Goal: Answer question/provide support

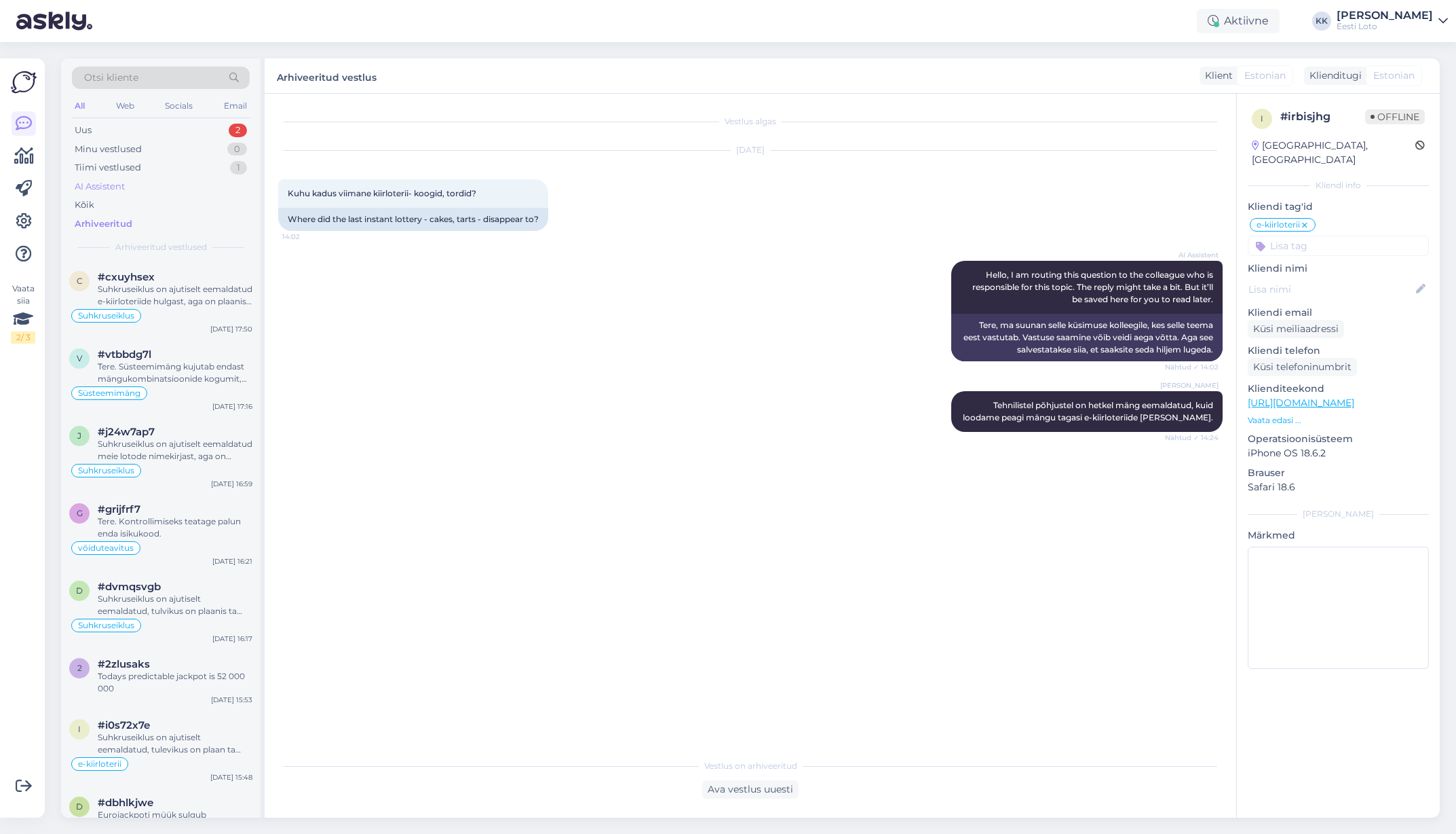
scroll to position [556, 0]
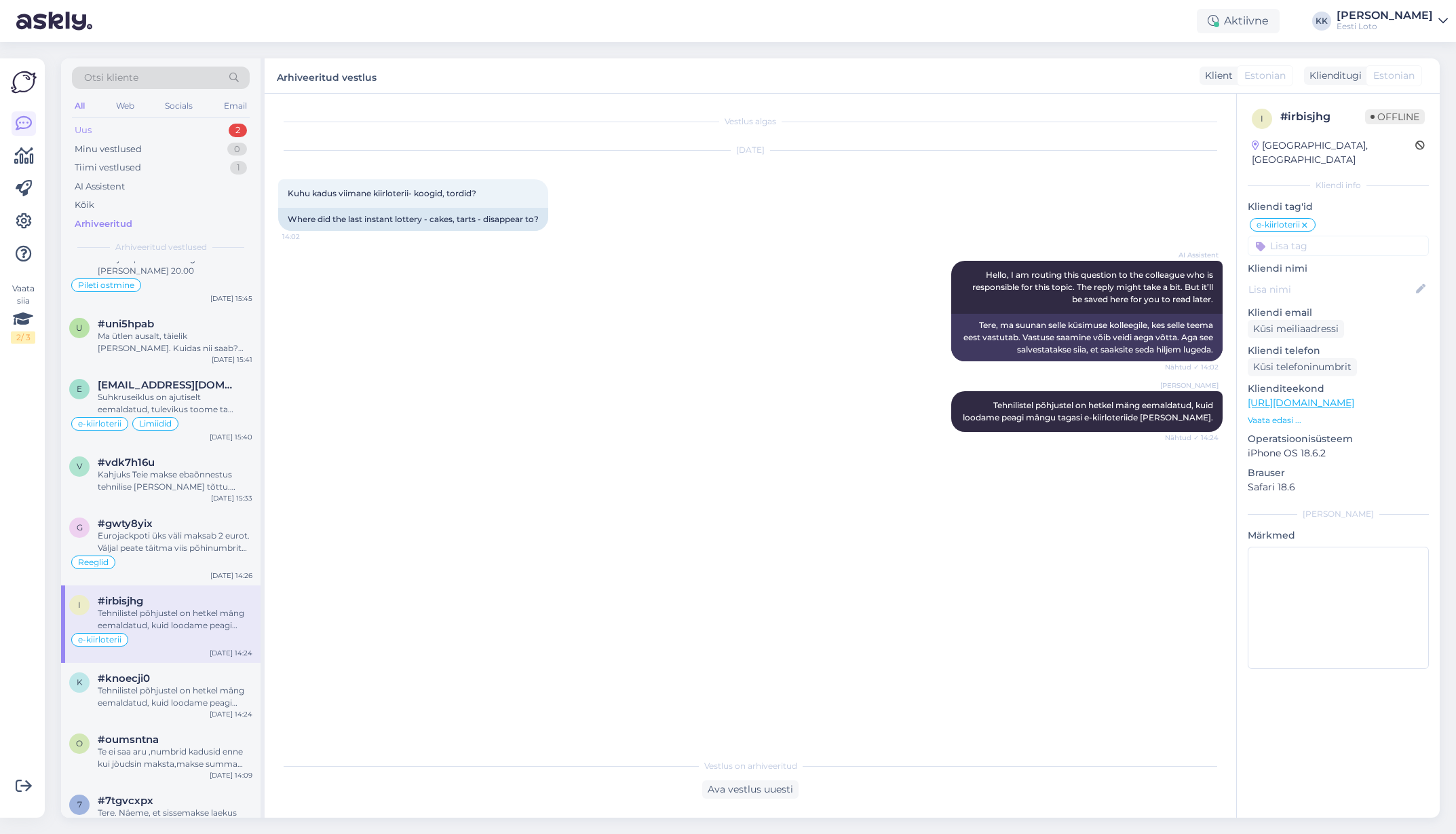
click at [144, 126] on div "Uus 2" at bounding box center [160, 130] width 178 height 19
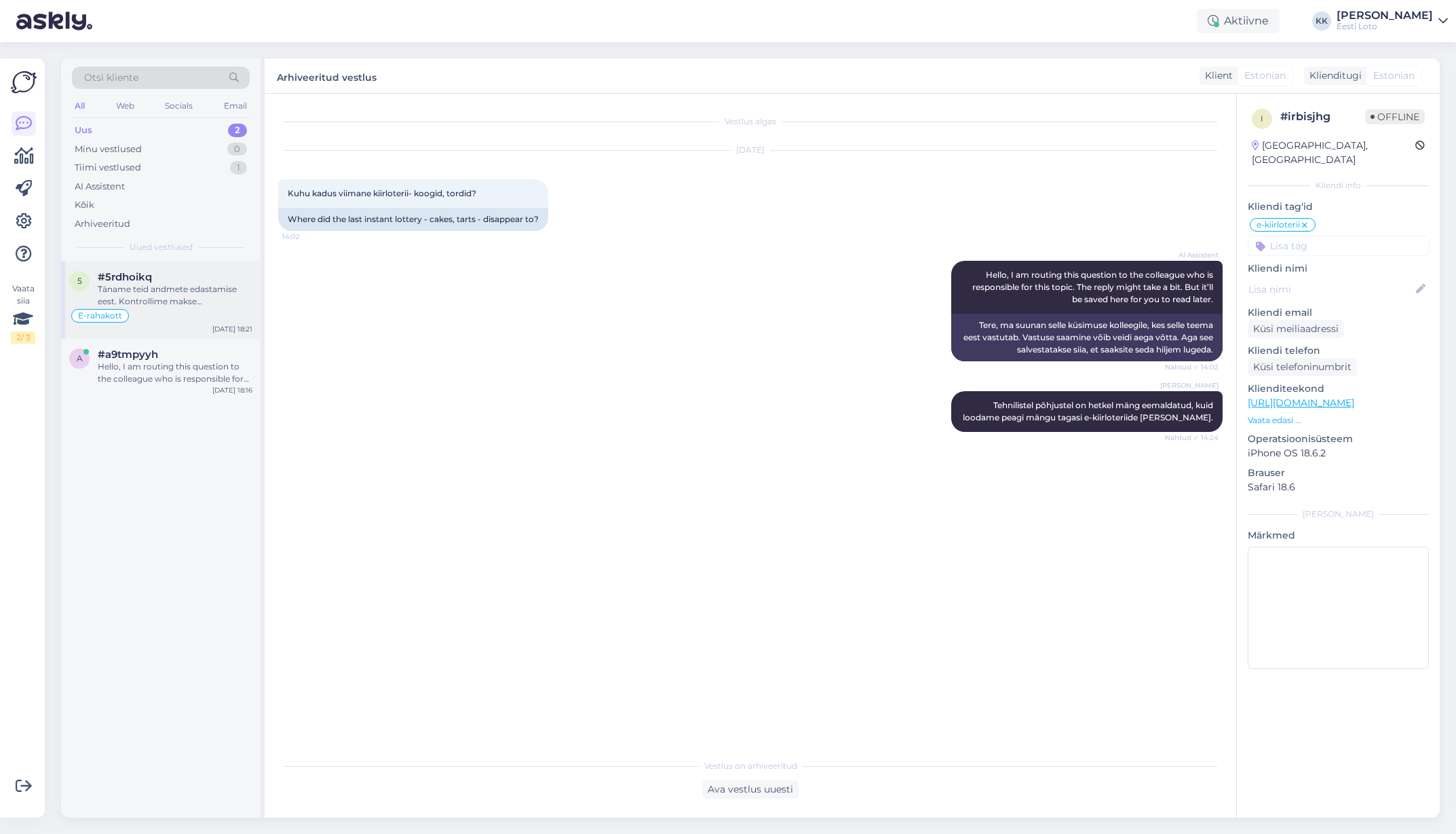
click at [178, 299] on div "Täname teid andmete edastamise eest. Kontrollime makse [PERSON_NAME] suuname se…" at bounding box center [175, 295] width 155 height 25
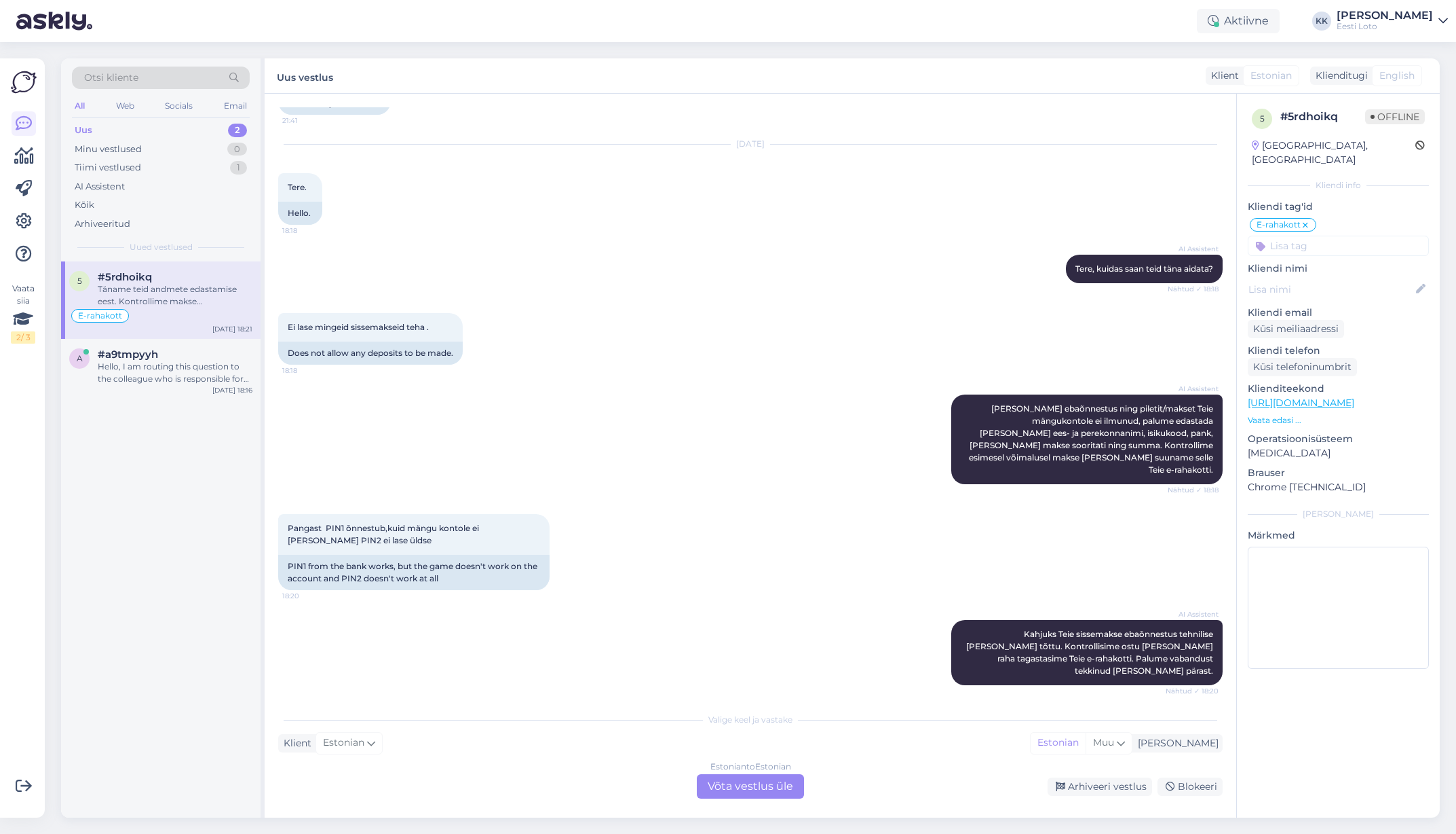
scroll to position [5187, 0]
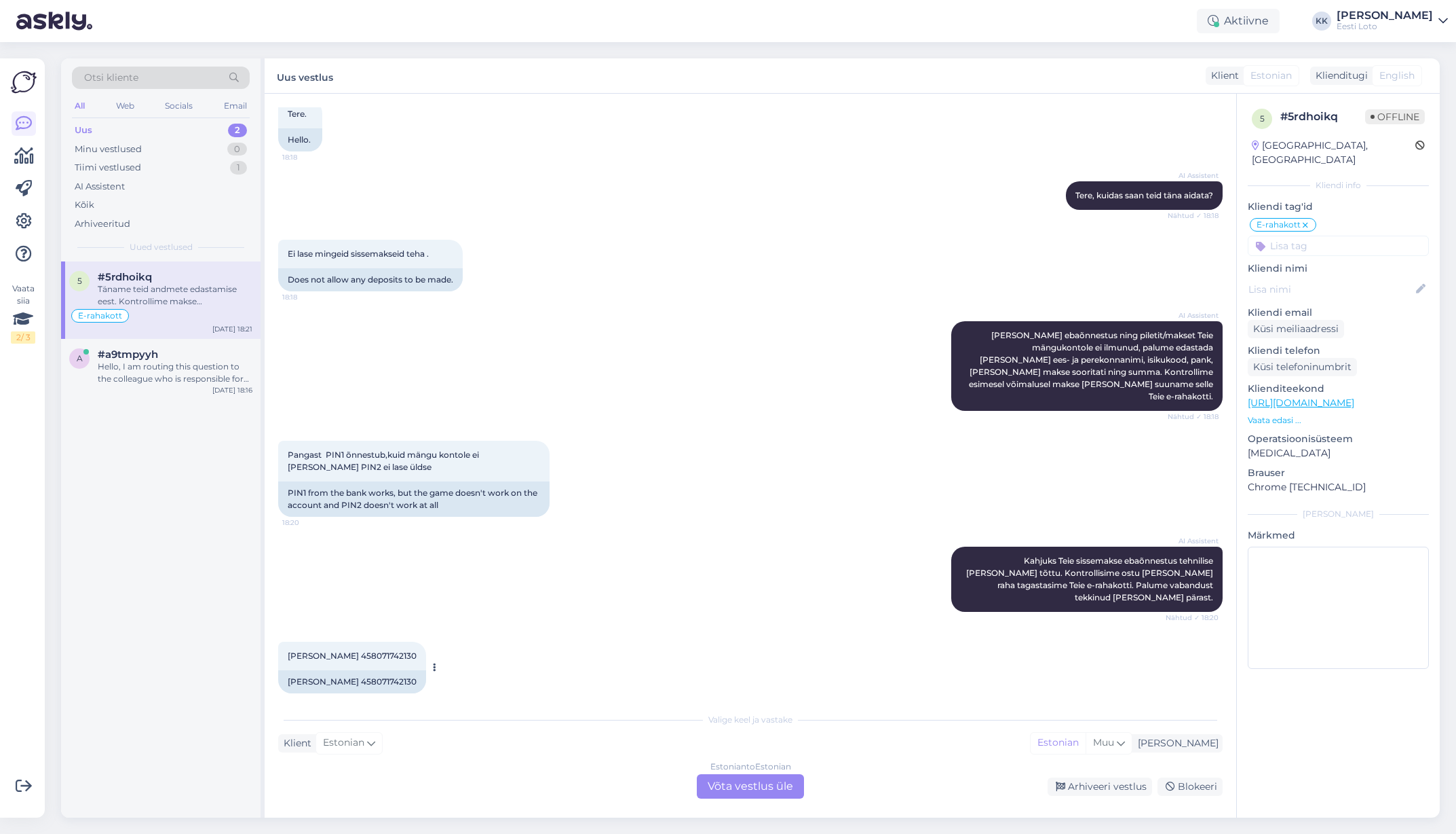
click at [367, 650] on span "[PERSON_NAME] 458071742130" at bounding box center [352, 655] width 129 height 10
copy span "458071742130"
click at [147, 367] on div "Hello, I am routing this question to the colleague who is responsible for this …" at bounding box center [175, 372] width 155 height 25
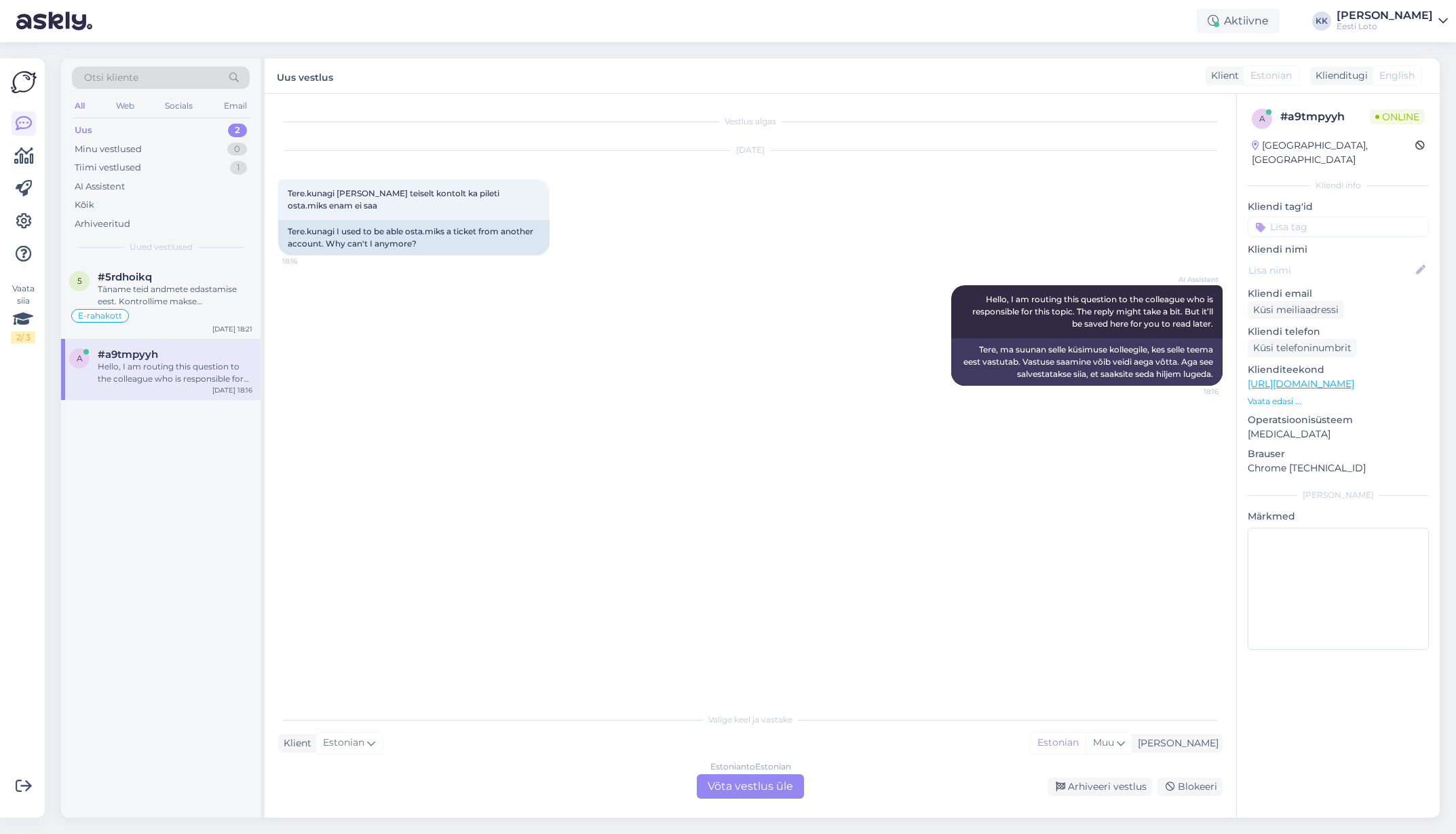
scroll to position [0, 0]
click at [748, 787] on div "Estonian to Estonian Võta vestlus üle" at bounding box center [750, 785] width 107 height 25
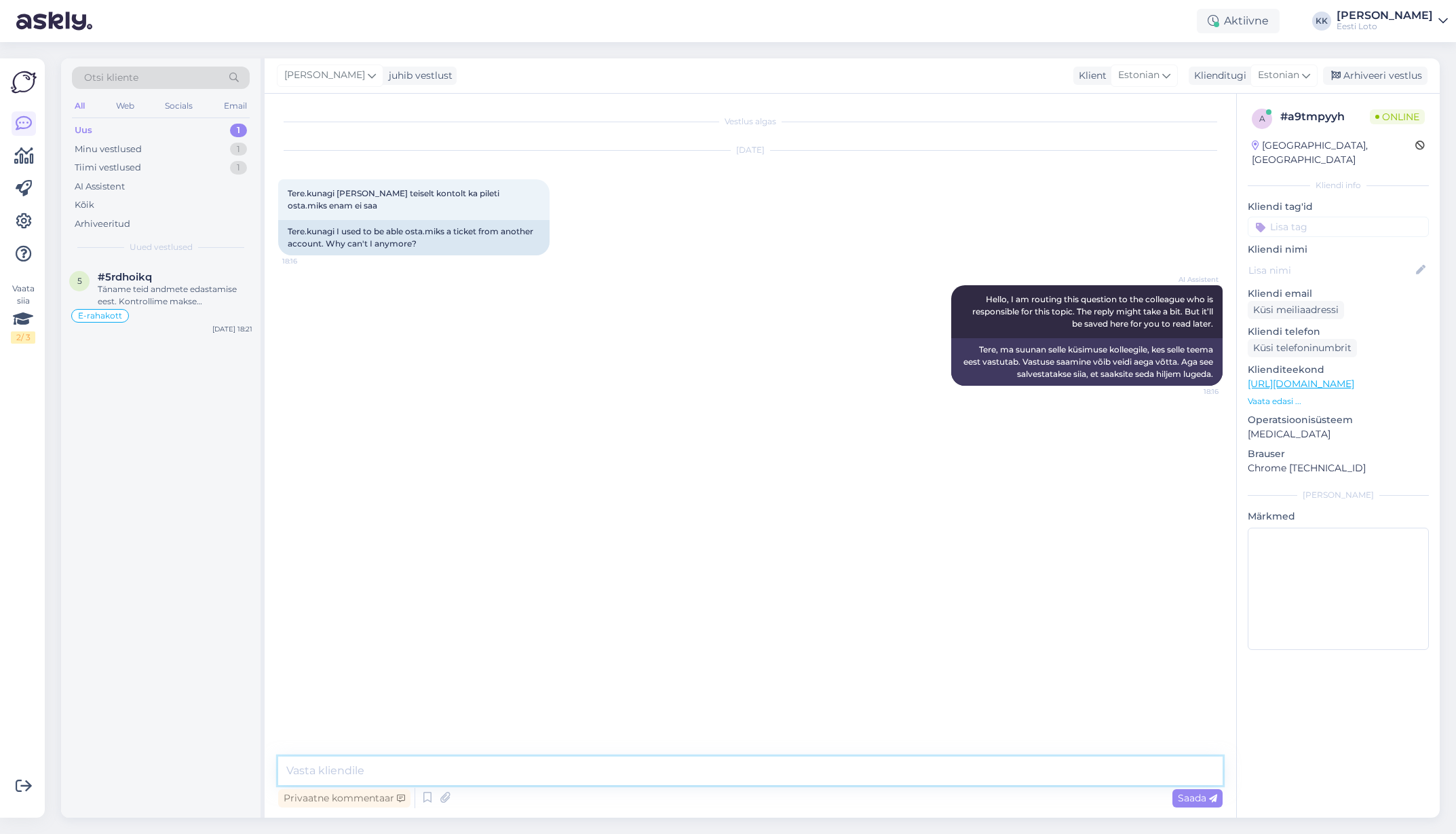
click at [583, 768] on textarea at bounding box center [750, 770] width 944 height 28
paste textarea "Sissemakse õnnestub ainult sel juhul, [PERSON_NAME] [PERSON_NAME] kuuluvalt arv…"
click at [835, 769] on textarea "Tere. Sissemakse õnnestub ainult sel juhul, [PERSON_NAME] [PERSON_NAME] kuuluva…" at bounding box center [750, 770] width 944 height 28
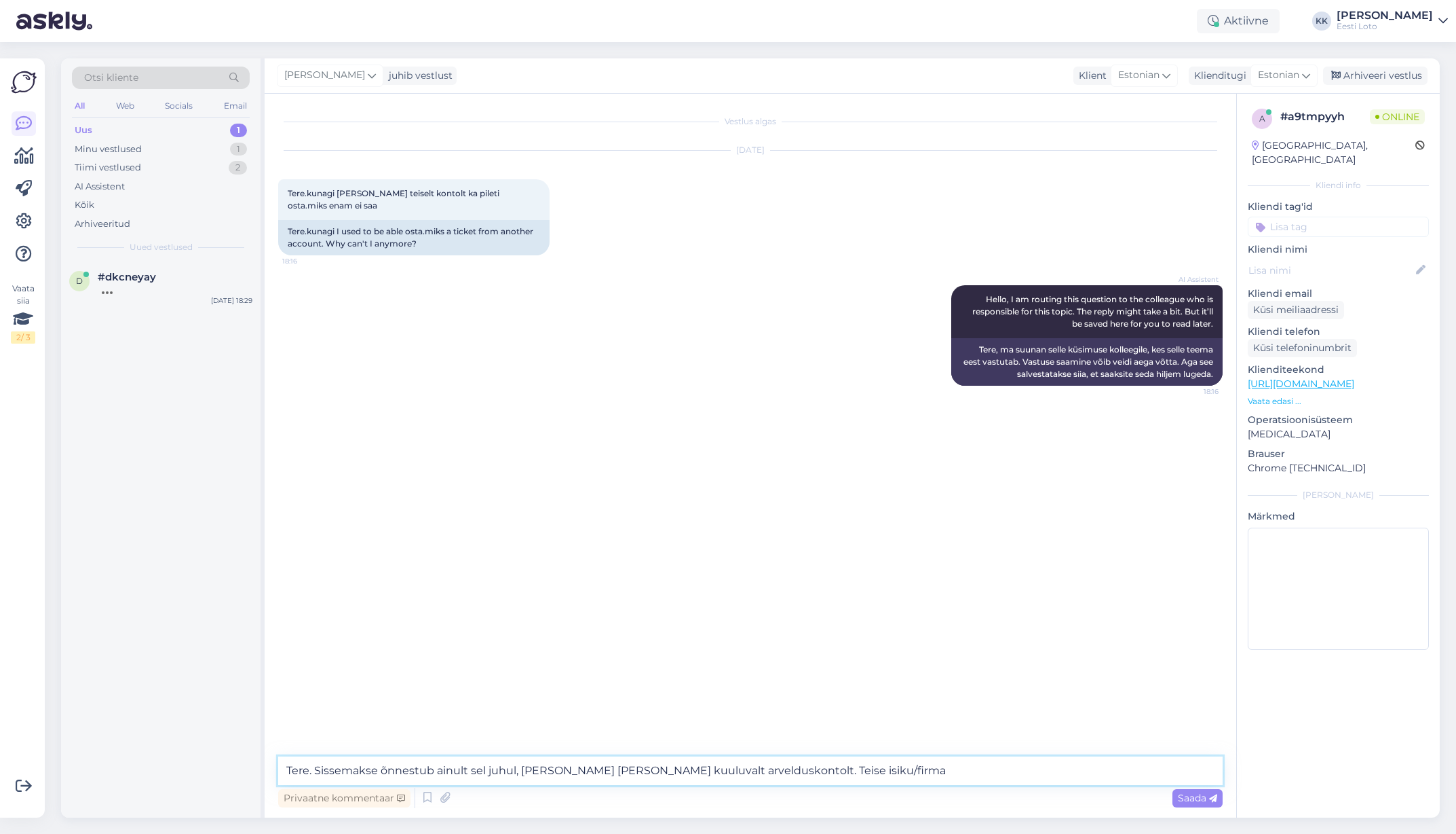
drag, startPoint x: 894, startPoint y: 770, endPoint x: 794, endPoint y: 771, distance: 100.0
click at [794, 771] on textarea "Tere. Sissemakse õnnestub ainult sel juhul, [PERSON_NAME] [PERSON_NAME] kuuluva…" at bounding box center [750, 770] width 944 height 28
paste textarea "pangakontolt sissemakset ei ole võimalik teha ja see tagastatakse automaatselt."
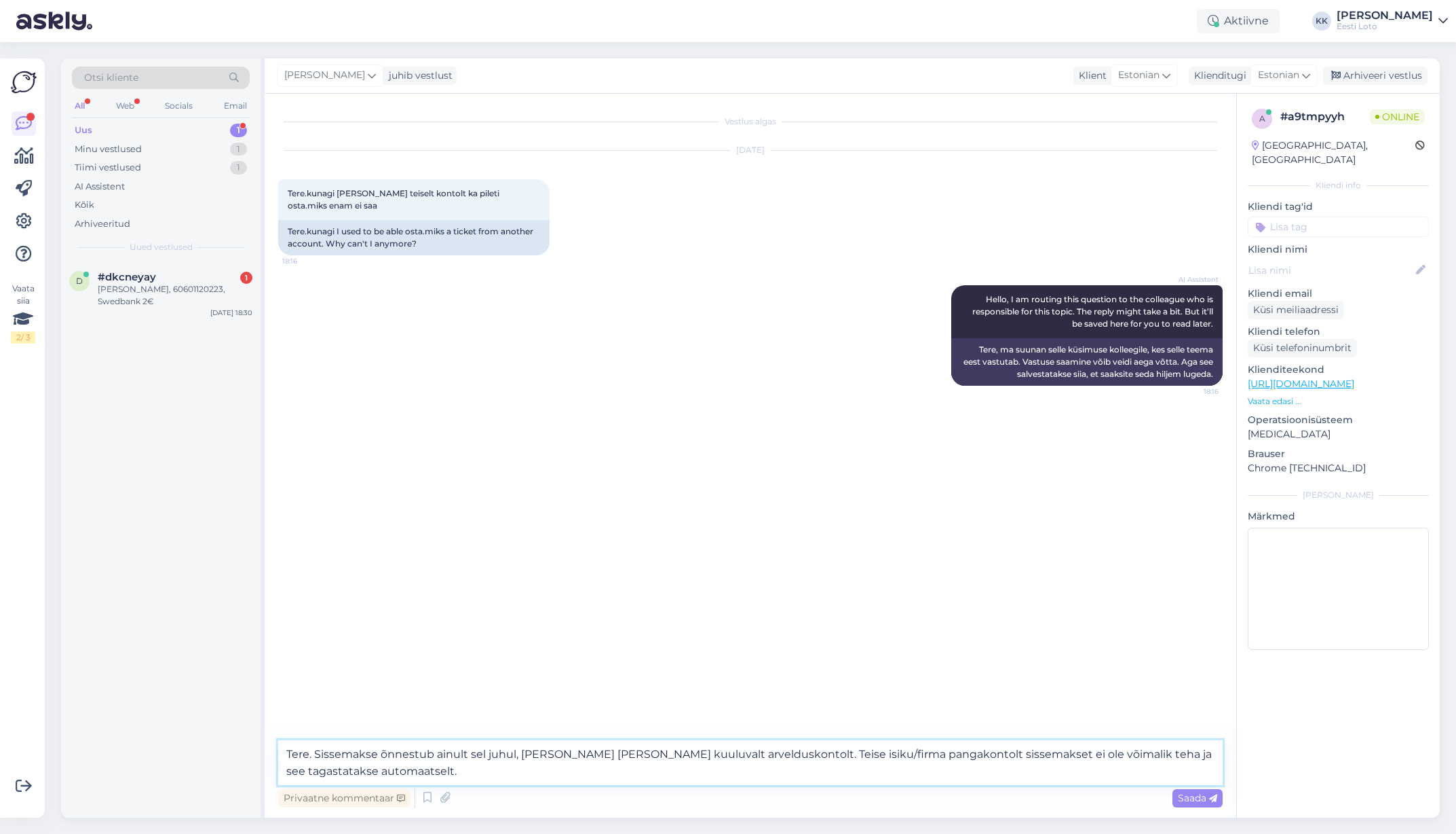
click at [786, 754] on textarea "Tere. Sissemakse õnnestub ainult sel juhul, [PERSON_NAME] [PERSON_NAME] kuuluva…" at bounding box center [750, 762] width 944 height 45
paste textarea "(üldtingimuste punkt 3c)"
click at [917, 753] on textarea "Tere. Sissemakse õnnestub ainult sel juhul, [PERSON_NAME] [PERSON_NAME] kuuluva…" at bounding box center [750, 762] width 944 height 45
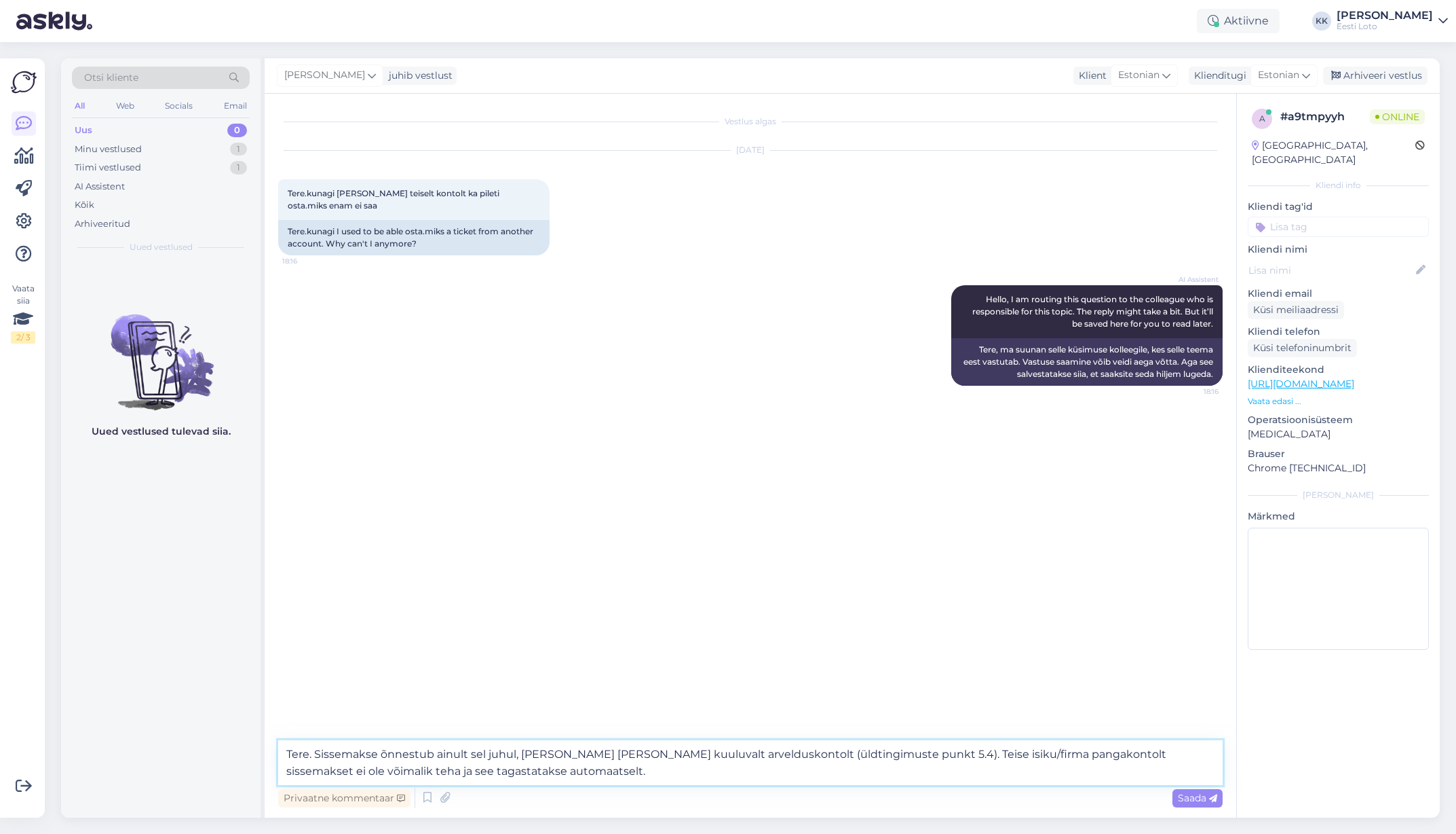
click at [652, 770] on textarea "Tere. Sissemakse õnnestub ainult sel juhul, [PERSON_NAME] [PERSON_NAME] kuuluva…" at bounding box center [750, 762] width 944 height 45
click at [576, 774] on textarea "Tere. Sissemakse õnnestub ainult sel juhul, [PERSON_NAME] [PERSON_NAME] kuuluva…" at bounding box center [750, 762] width 944 height 45
paste textarea "[URL][DOMAIN_NAME]"
type textarea "Tere. Sissemakse õnnestub ainult sel juhul, [PERSON_NAME] [PERSON_NAME] kuuluva…"
click at [1193, 798] on span "Saada" at bounding box center [1197, 797] width 39 height 12
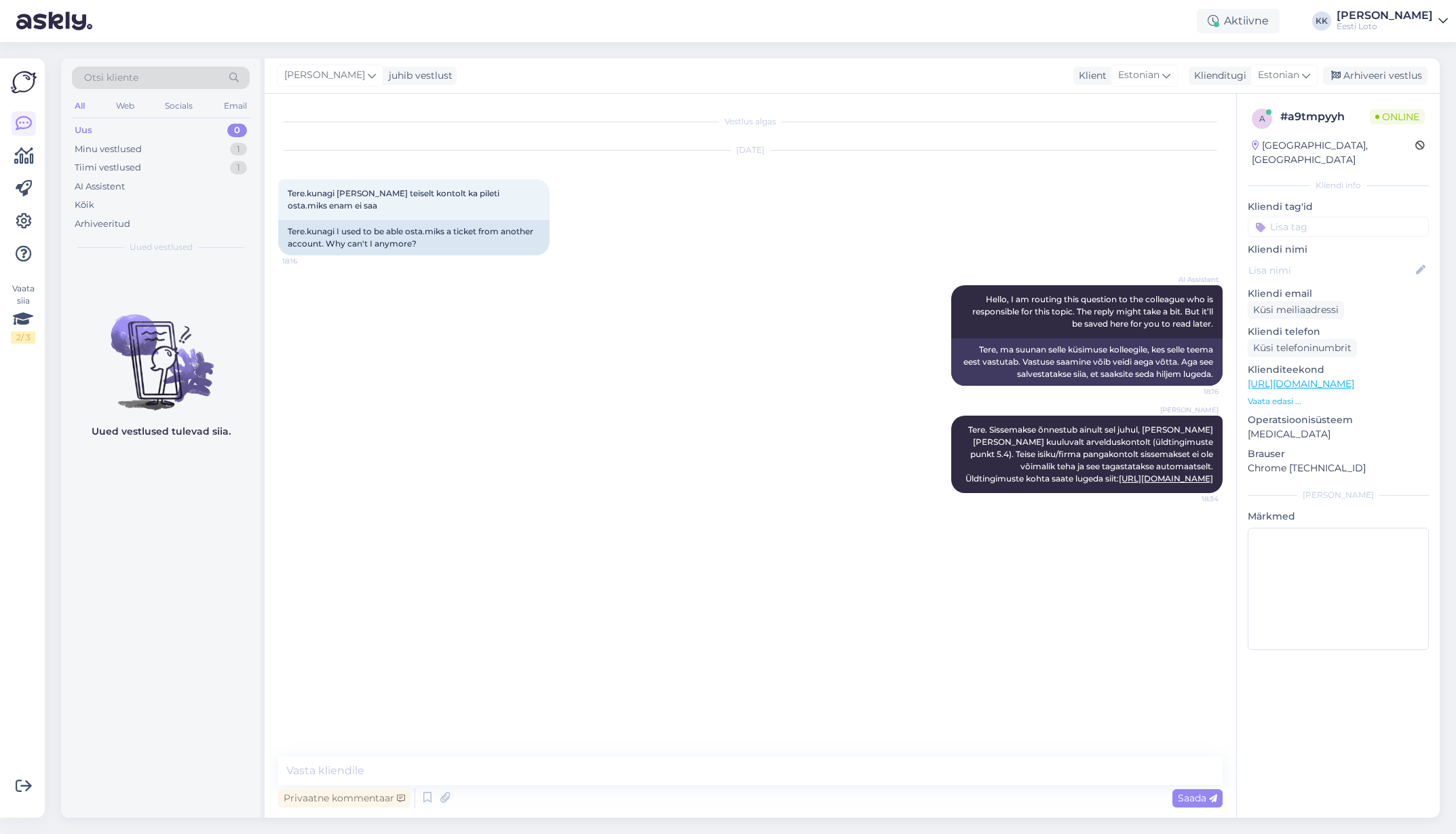
click at [1317, 216] on input at bounding box center [1338, 227] width 181 height 20
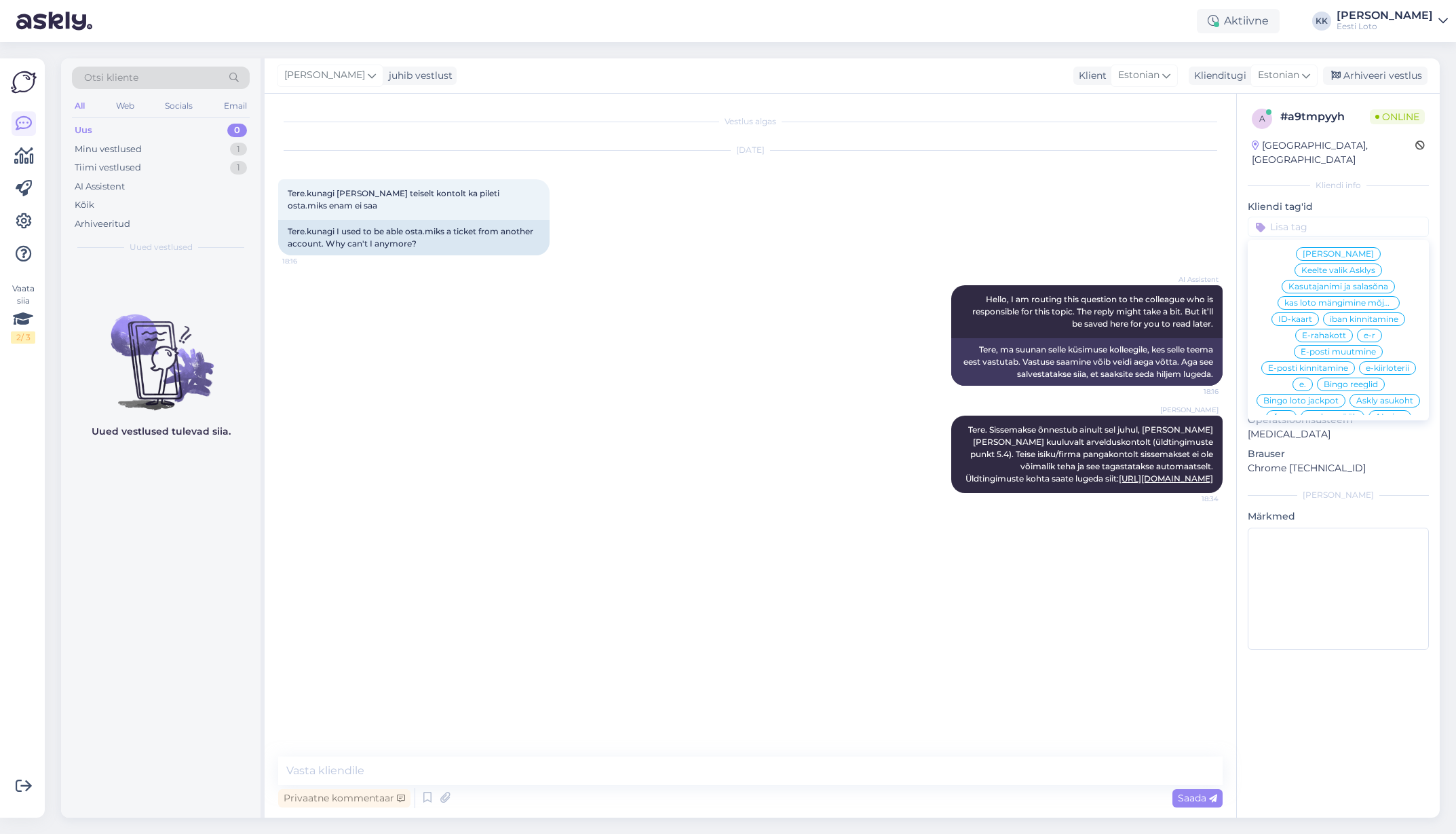
scroll to position [362, 0]
click at [1336, 338] on span "E-rahakott" at bounding box center [1324, 342] width 44 height 9
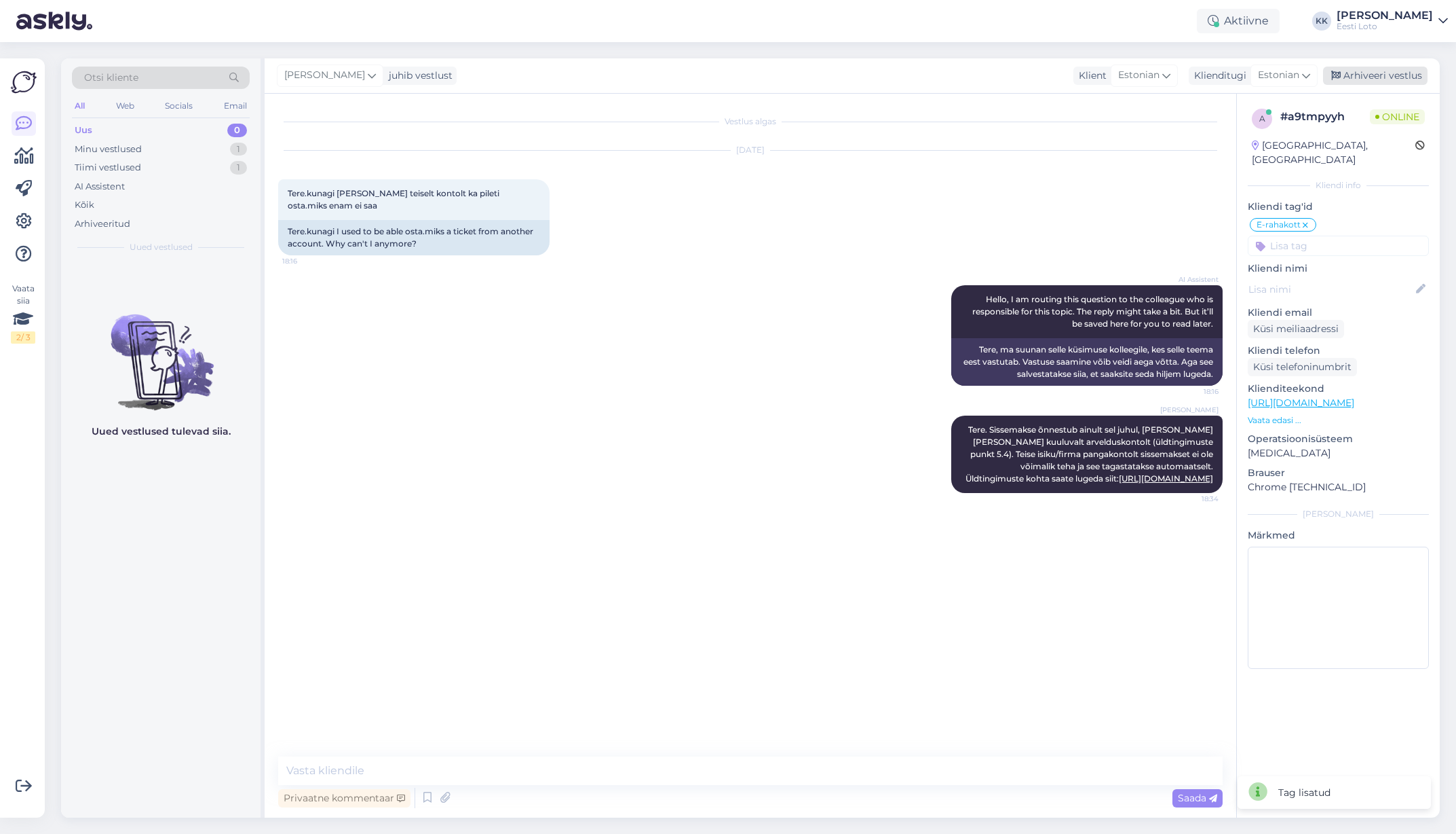
click at [1373, 76] on div "Arhiveeri vestlus" at bounding box center [1375, 76] width 105 height 19
